Goal: Task Accomplishment & Management: Manage account settings

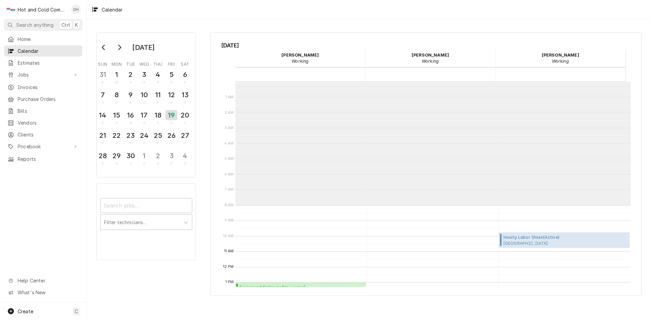
scroll to position [124, 0]
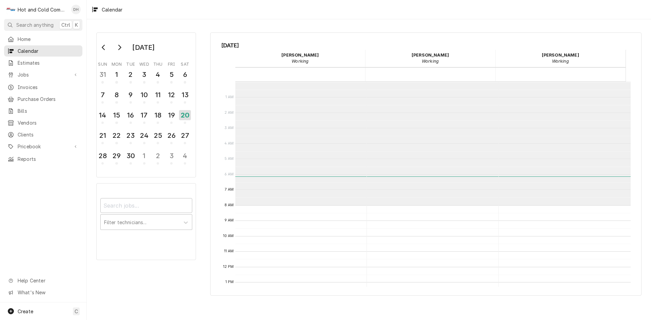
scroll to position [124, 0]
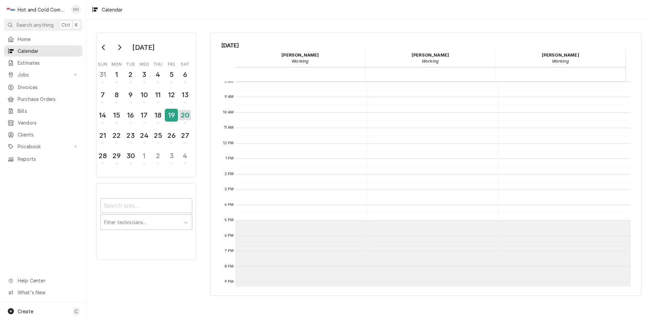
click at [171, 117] on div "19" at bounding box center [171, 115] width 12 height 12
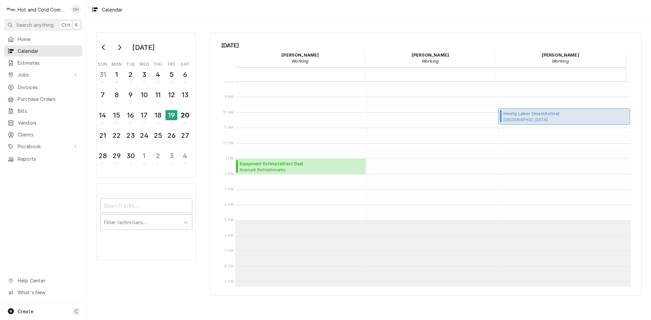
click at [554, 119] on span "Oglethorpe University Dining, Atlanta, ga" at bounding box center [556, 119] width 106 height 5
click at [525, 114] on span "Hourly Labor 1/man ( Active )" at bounding box center [556, 114] width 106 height 6
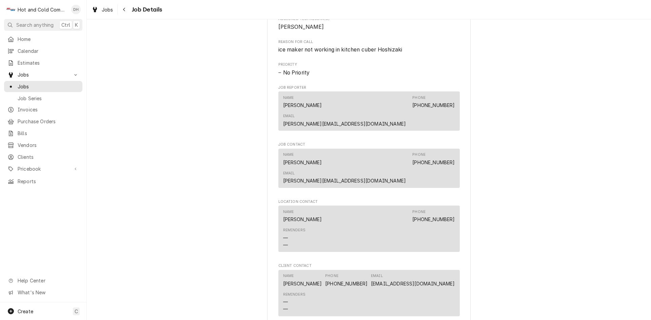
scroll to position [452, 0]
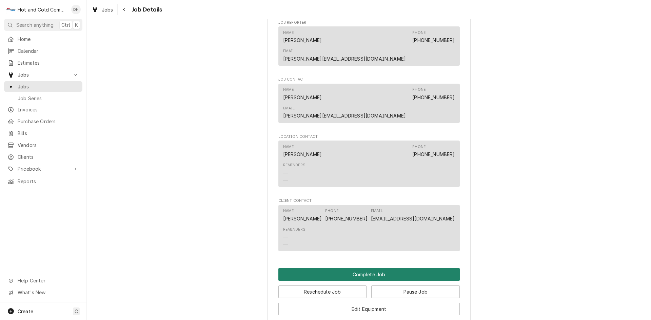
click at [377, 268] on button "Complete Job" at bounding box center [368, 274] width 181 height 13
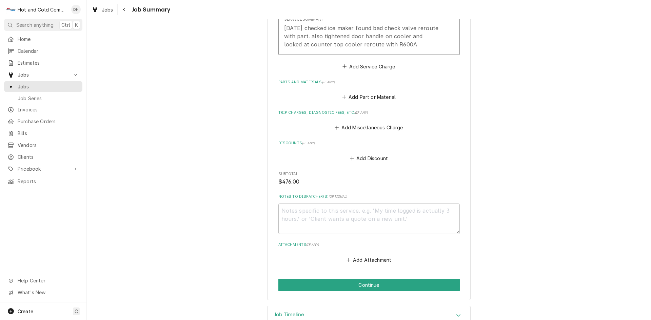
scroll to position [265, 0]
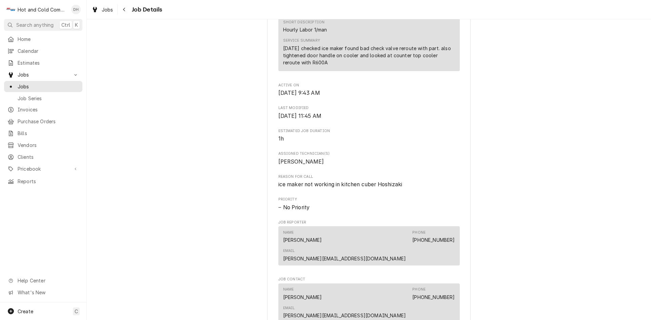
scroll to position [452, 0]
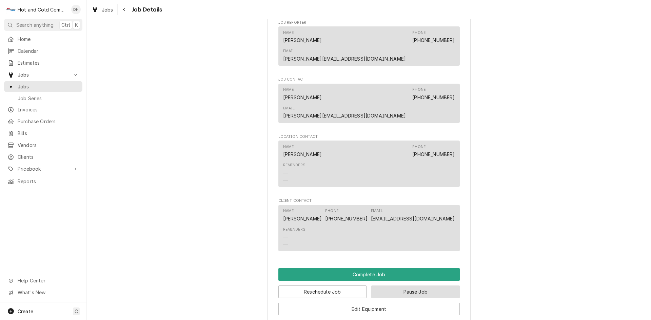
click at [409, 286] on button "Pause Job" at bounding box center [415, 292] width 88 height 13
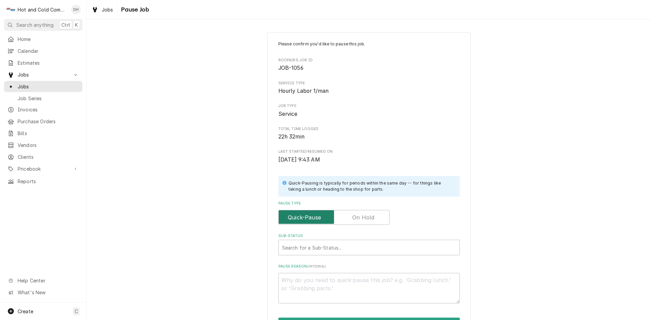
click at [373, 215] on input "Pause Type" at bounding box center [333, 217] width 105 height 15
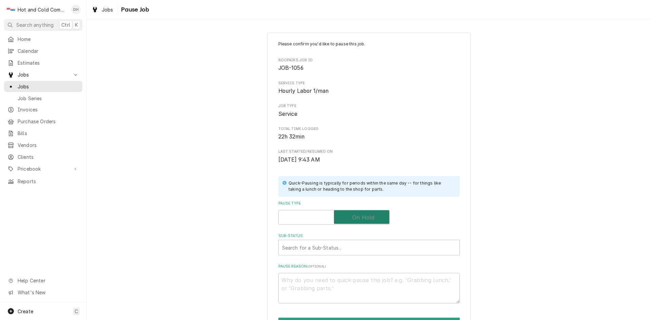
checkbox input "true"
click at [406, 250] on div "Sub-Status" at bounding box center [369, 248] width 174 height 12
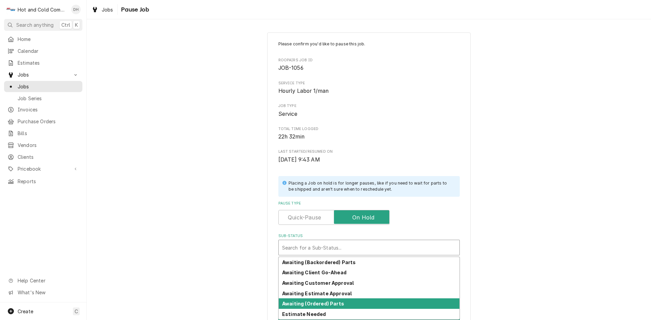
scroll to position [31, 0]
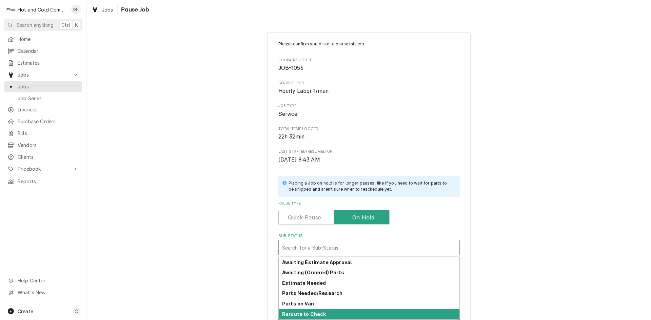
click at [375, 312] on div "Reroute to Check" at bounding box center [369, 314] width 181 height 11
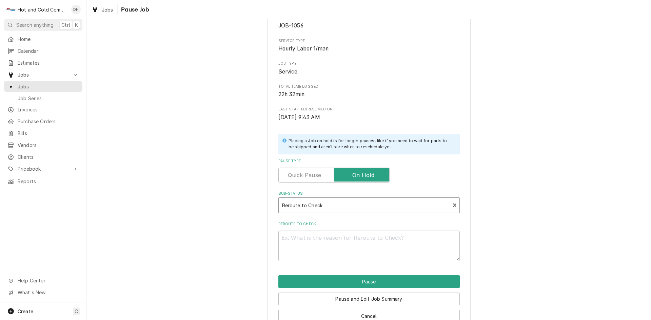
scroll to position [59, 0]
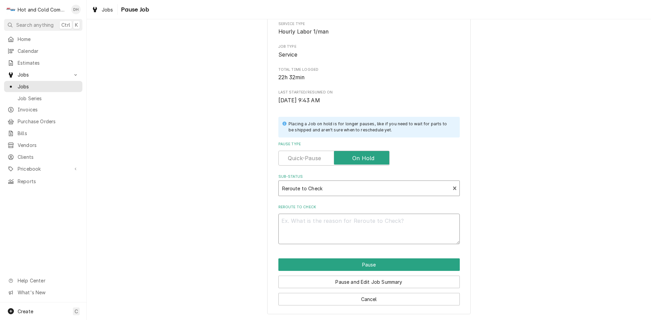
click at [322, 228] on textarea "Reroute to Check" at bounding box center [368, 229] width 181 height 30
type textarea "x"
type textarea "c"
type textarea "x"
type textarea "co"
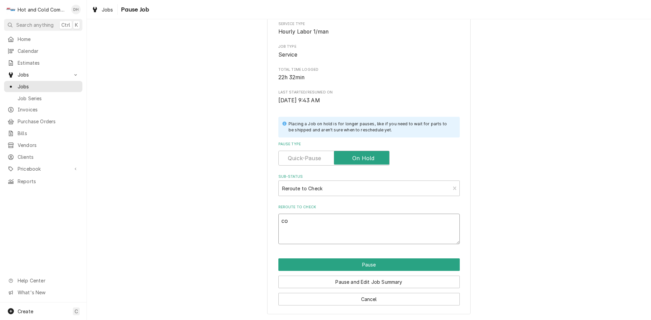
type textarea "x"
type textarea "col"
type textarea "x"
type textarea "co"
type textarea "x"
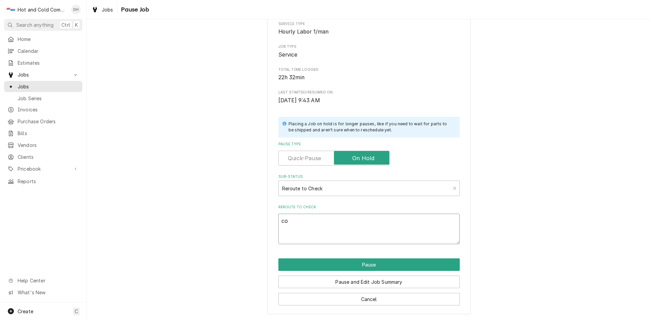
type textarea "coo"
type textarea "x"
type textarea "cool"
type textarea "x"
type textarea "coole"
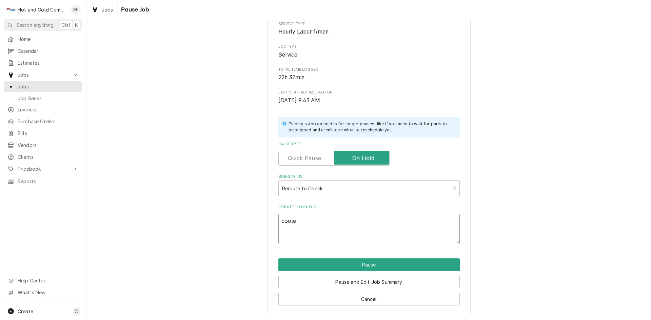
type textarea "x"
type textarea "cooler"
type textarea "x"
type textarea "cooler"
type textarea "x"
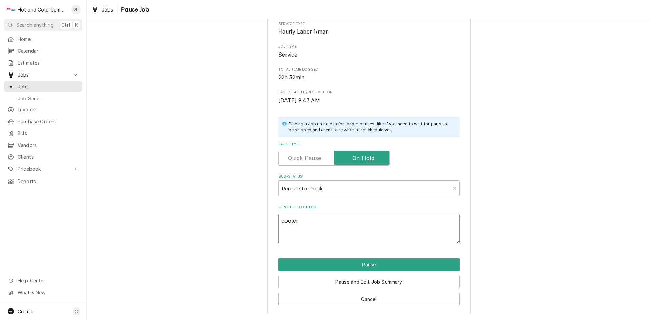
type textarea "cooler s"
type textarea "x"
type textarea "cooler st"
type textarea "x"
type textarea "cooler sti"
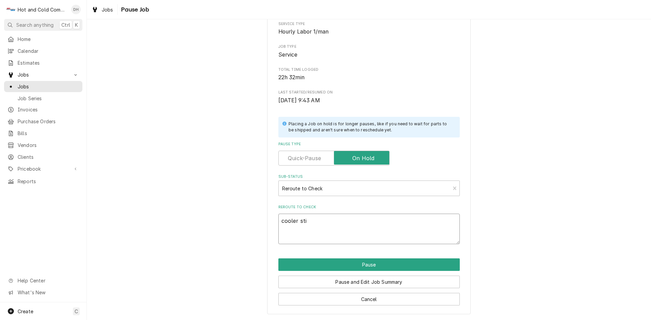
type textarea "x"
type textarea "cooler stil"
type textarea "x"
type textarea "cooler still"
type textarea "x"
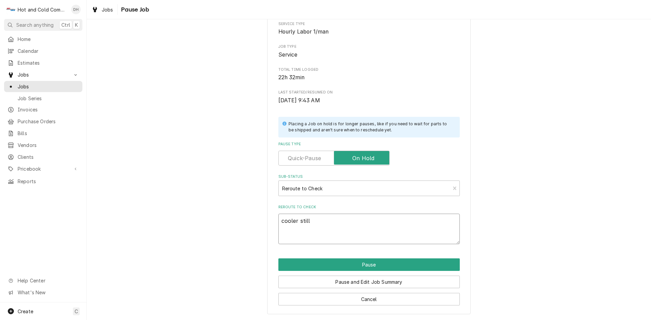
type textarea "cooler still"
type textarea "x"
type textarea "cooler still n"
type textarea "x"
type textarea "cooler still no"
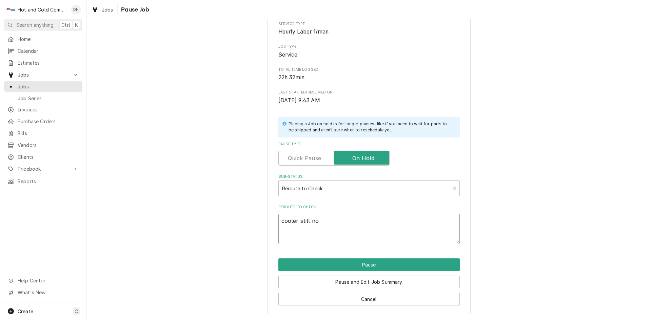
type textarea "x"
type textarea "cooler still not"
type textarea "x"
type textarea "cooler still not"
type textarea "x"
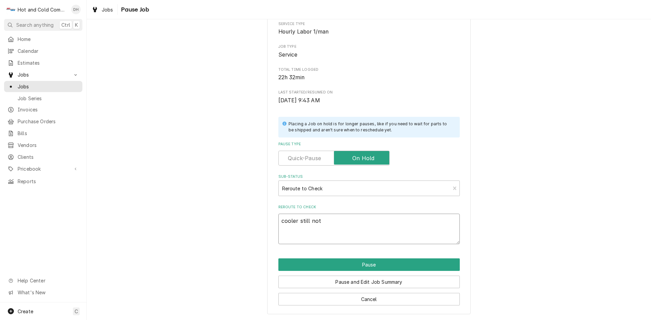
type textarea "cooler still not w"
type textarea "x"
type textarea "cooler still not wo"
type textarea "x"
type textarea "cooler still not wor"
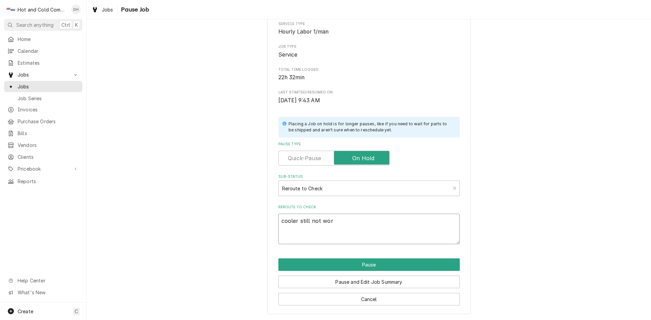
type textarea "x"
type textarea "cooler still not work"
type textarea "x"
type textarea "cooler still not worki"
type textarea "x"
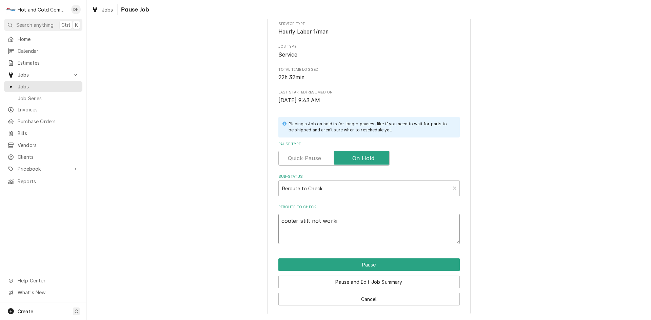
type textarea "cooler still not workin"
type textarea "x"
type textarea "cooler still not working"
click at [357, 265] on button "Pause" at bounding box center [368, 265] width 181 height 13
type textarea "x"
